Goal: Communication & Community: Answer question/provide support

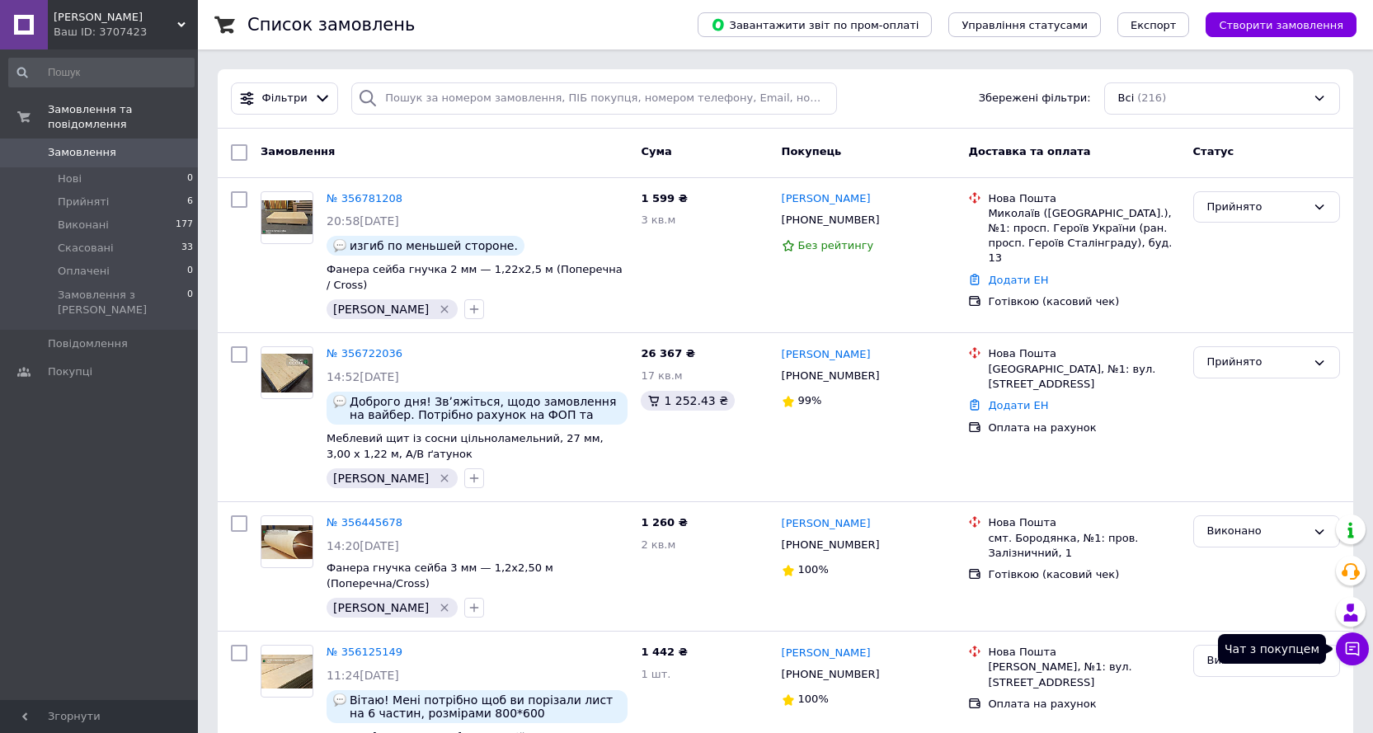
click at [1351, 649] on icon at bounding box center [1352, 649] width 14 height 14
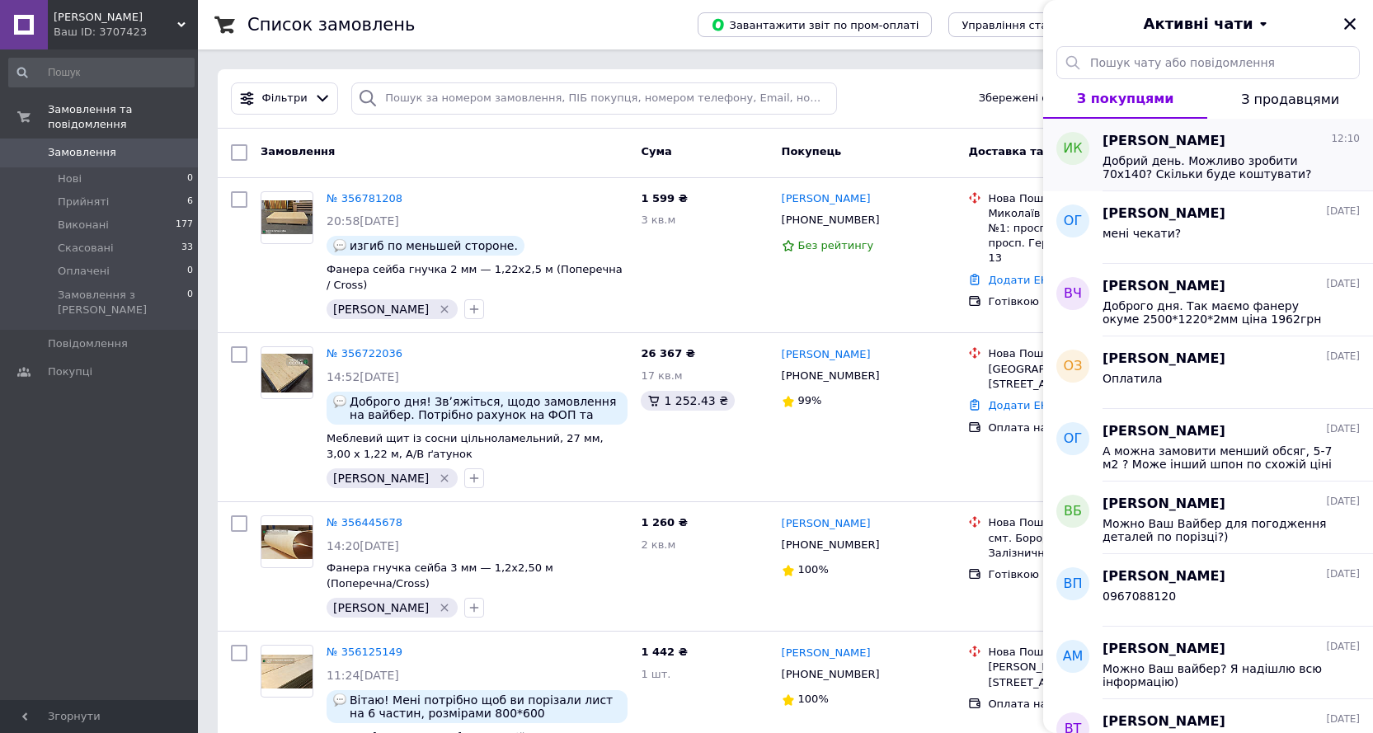
click at [1186, 170] on span "Добрий день. Можливо зробити 70х140? Скільки буде коштувати?" at bounding box center [1219, 167] width 234 height 26
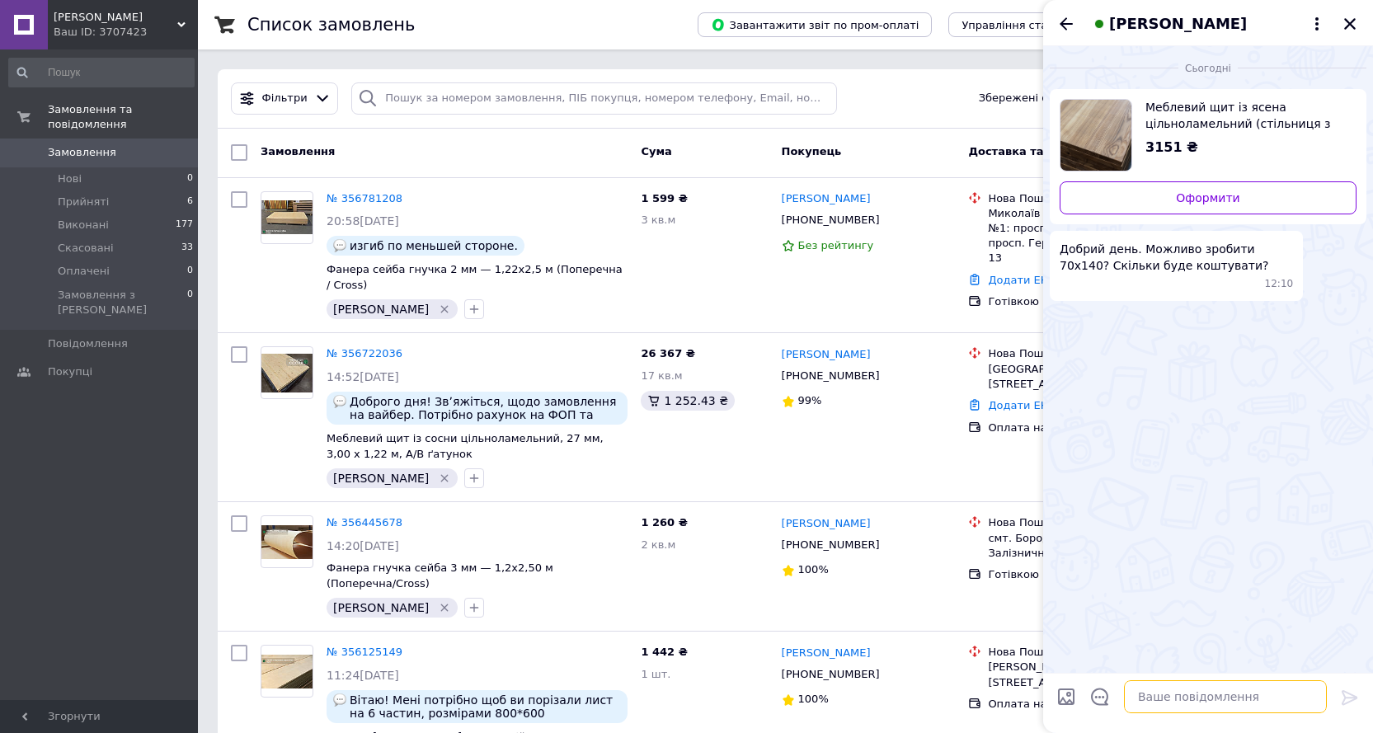
click at [1231, 711] on textarea at bounding box center [1225, 696] width 203 height 33
type textarea "Добрий день! скільки штук Вам потрібно?)"
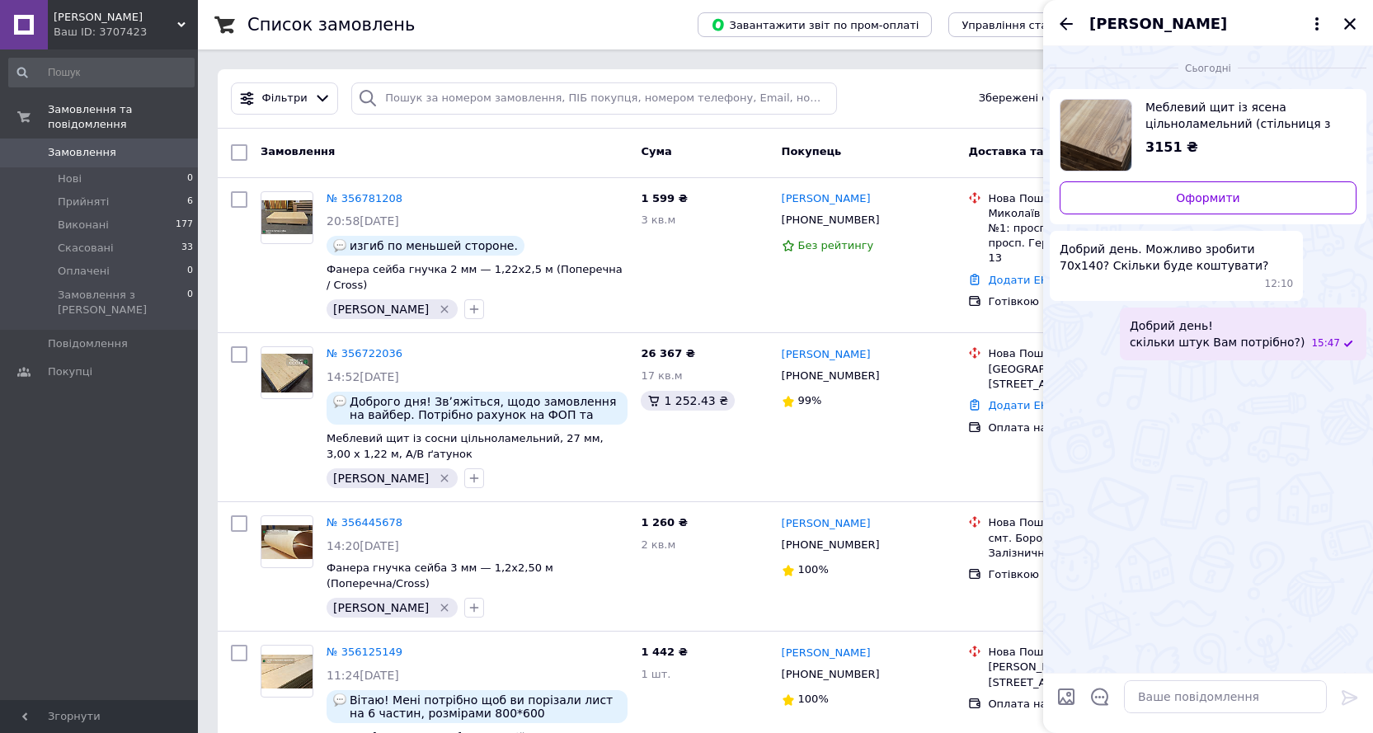
click at [1360, 24] on div "[PERSON_NAME]" at bounding box center [1208, 23] width 330 height 46
click at [1345, 24] on icon "Закрити" at bounding box center [1349, 23] width 15 height 15
